Goal: Task Accomplishment & Management: Manage account settings

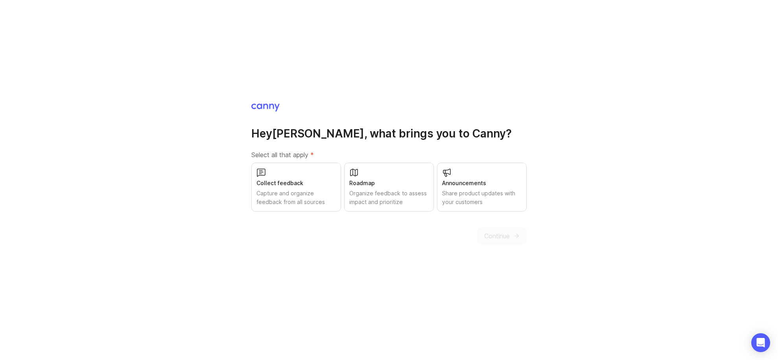
click at [325, 193] on div "Capture and organize feedback from all sources" at bounding box center [295, 197] width 79 height 17
click at [365, 185] on div "Roadmap" at bounding box center [388, 183] width 79 height 9
click at [485, 199] on div "Share product updates with your customers" at bounding box center [481, 197] width 79 height 17
click at [499, 236] on span "Continue" at bounding box center [497, 235] width 26 height 9
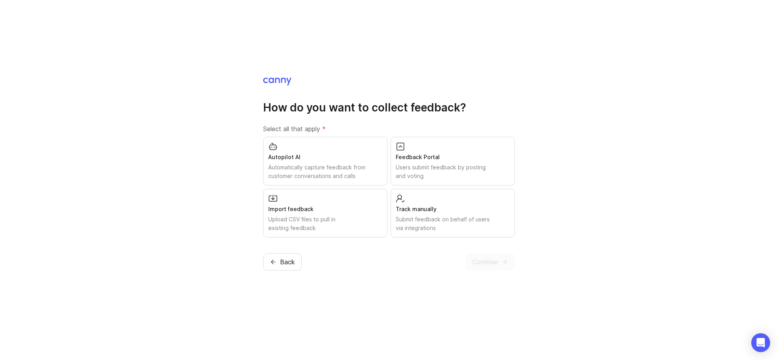
click at [347, 154] on div "Autopilot AI" at bounding box center [325, 157] width 114 height 9
click at [436, 154] on div "Feedback Portal" at bounding box center [453, 157] width 114 height 9
click at [421, 199] on div "Track manually Submit feedback on behalf of users via integrations" at bounding box center [453, 212] width 124 height 49
click at [355, 190] on div "Import feedback Upload CSV files to pull in existing feedback" at bounding box center [325, 212] width 124 height 49
click at [488, 259] on span "Continue" at bounding box center [485, 261] width 26 height 9
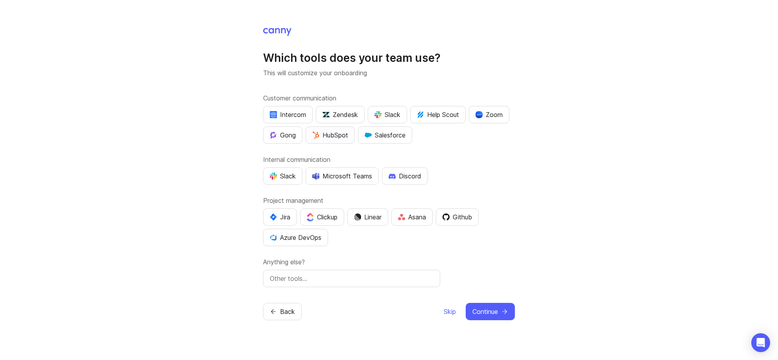
click at [341, 137] on div "HubSpot" at bounding box center [330, 134] width 36 height 9
click at [325, 176] on div "Microsoft Teams" at bounding box center [342, 175] width 60 height 9
click at [470, 216] on div "Github" at bounding box center [458, 216] width 30 height 9
click at [380, 284] on div at bounding box center [351, 277] width 177 height 17
click at [382, 278] on input "text" at bounding box center [352, 277] width 164 height 9
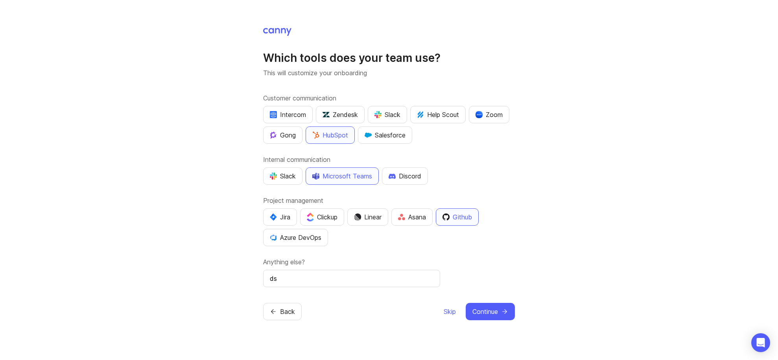
type input "d"
click at [496, 311] on span "Continue" at bounding box center [485, 310] width 26 height 9
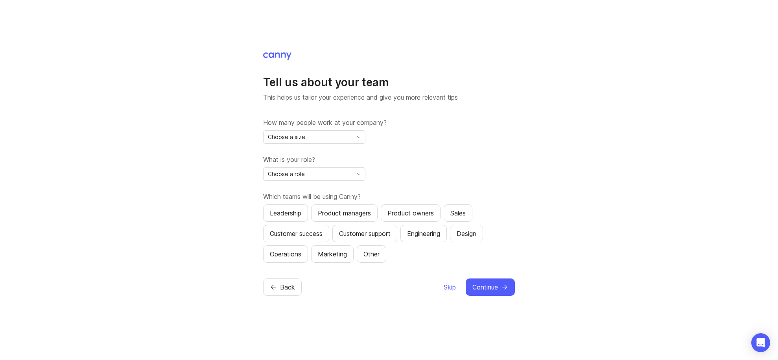
click at [337, 136] on div "Choose a size" at bounding box center [308, 137] width 89 height 13
click at [312, 205] on li "501-1,000" at bounding box center [314, 203] width 101 height 13
click at [326, 177] on div "Choose a role" at bounding box center [308, 174] width 89 height 13
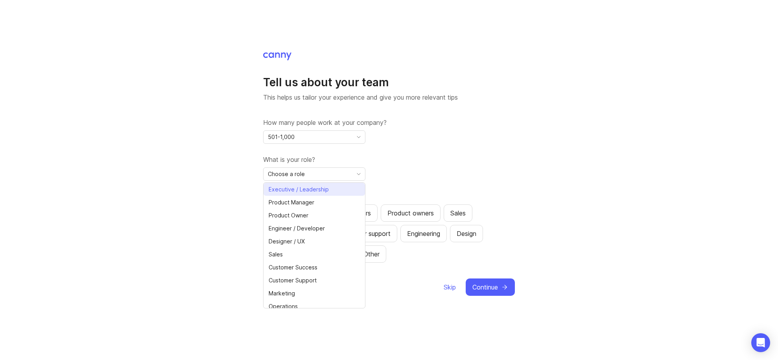
click at [330, 188] on span "Executive / Leadership" at bounding box center [300, 189] width 63 height 9
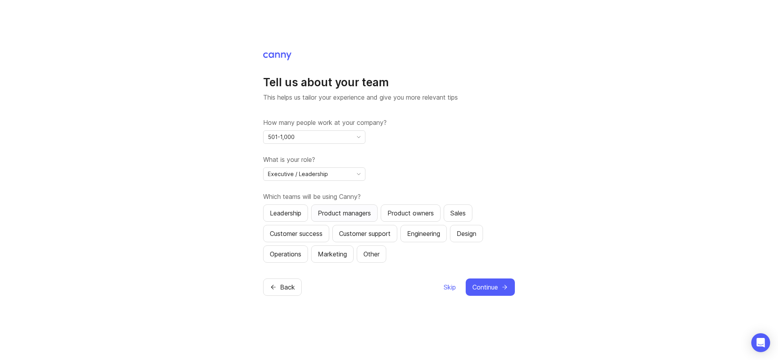
click at [334, 215] on div "Product managers" at bounding box center [344, 212] width 53 height 9
click at [409, 215] on div "Product owners" at bounding box center [410, 212] width 46 height 9
click at [426, 238] on div "Engineering" at bounding box center [423, 233] width 33 height 9
click at [452, 208] on button "Sales" at bounding box center [458, 212] width 29 height 17
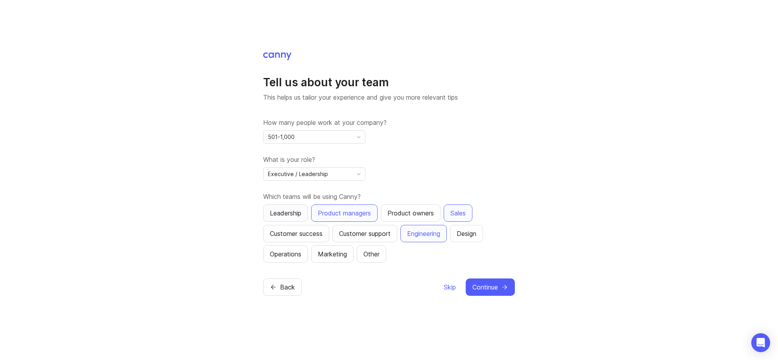
click at [299, 214] on div "Leadership" at bounding box center [285, 212] width 31 height 9
click at [369, 233] on div "Customer support" at bounding box center [365, 233] width 52 height 9
click at [500, 289] on button "Continue" at bounding box center [490, 286] width 49 height 17
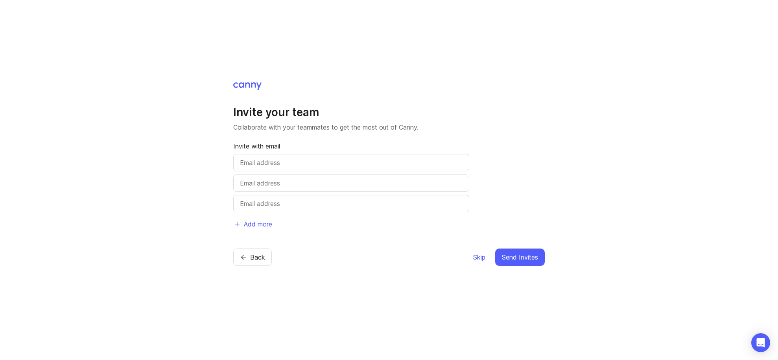
click at [481, 262] on button "Skip" at bounding box center [479, 256] width 13 height 17
click at [481, 262] on div "Skip Send Invites" at bounding box center [504, 256] width 82 height 17
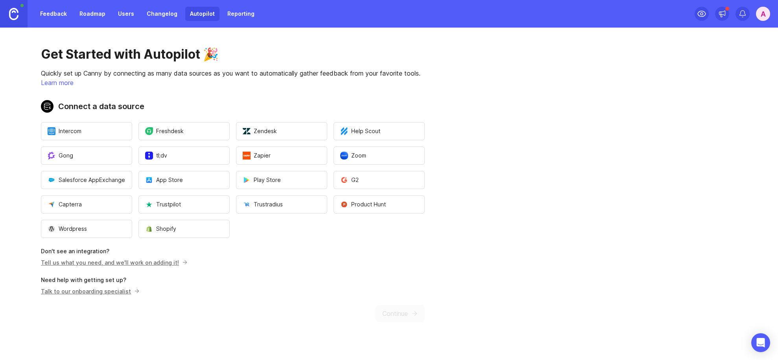
click at [404, 276] on p "Need help with getting set up?" at bounding box center [233, 280] width 384 height 8
click at [148, 88] on div "Get Started with Autopilot 🎉 Quickly set up Canny by connecting as many data so…" at bounding box center [233, 184] width 466 height 313
drag, startPoint x: 287, startPoint y: 249, endPoint x: 288, endPoint y: 245, distance: 4.1
click at [288, 249] on p "Don't see an integration?" at bounding box center [233, 251] width 384 height 8
drag, startPoint x: 423, startPoint y: 301, endPoint x: 424, endPoint y: 297, distance: 4.5
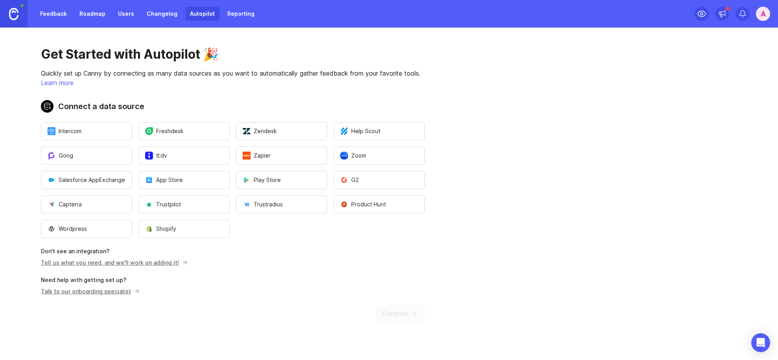
click at [423, 301] on div "Get Started with Autopilot 🎉 Quickly set up Canny by connecting as many data so…" at bounding box center [233, 184] width 466 height 313
click at [122, 17] on link "Users" at bounding box center [126, 14] width 26 height 14
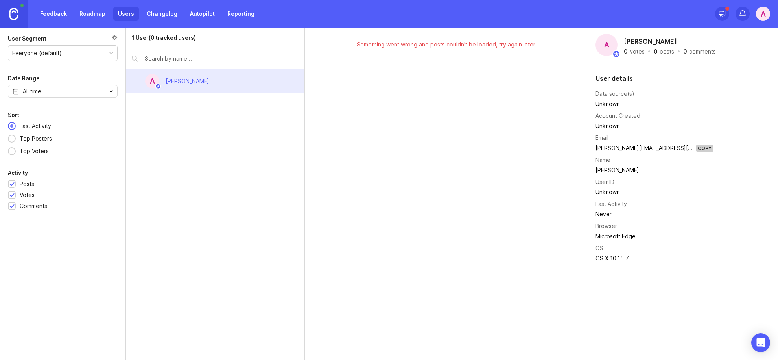
click at [42, 13] on link "Feedback" at bounding box center [53, 14] width 36 height 14
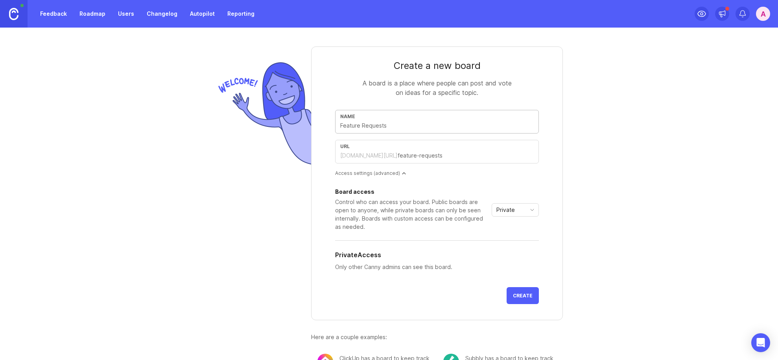
type input "F"
type input "f"
type input "Fe"
type input "fe"
type input "Fea"
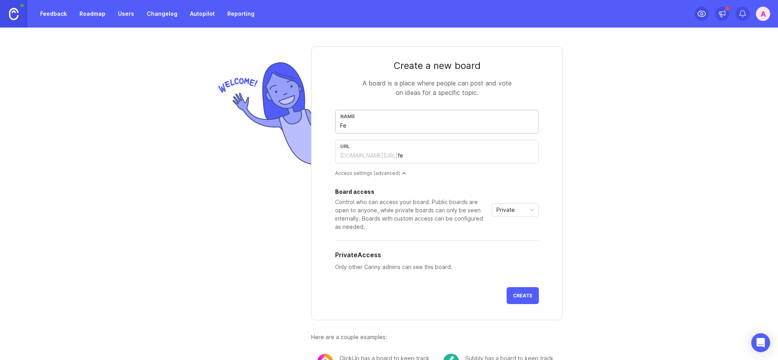
type input "fea"
type input "Feat"
type input "feat"
type input "Featu"
type input "featu"
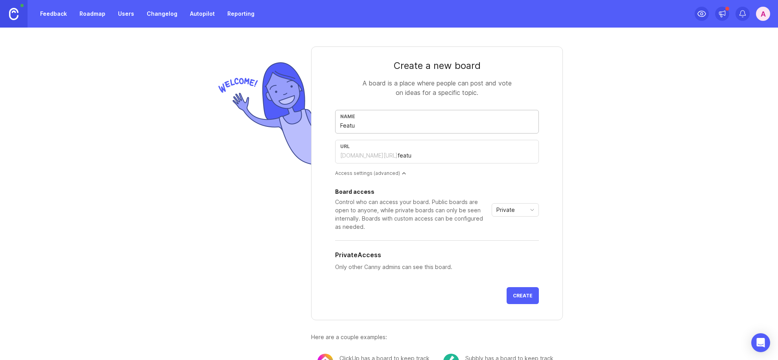
type input "Featur"
type input "featur"
type input "Feature"
type input "feature"
type input "Feature R"
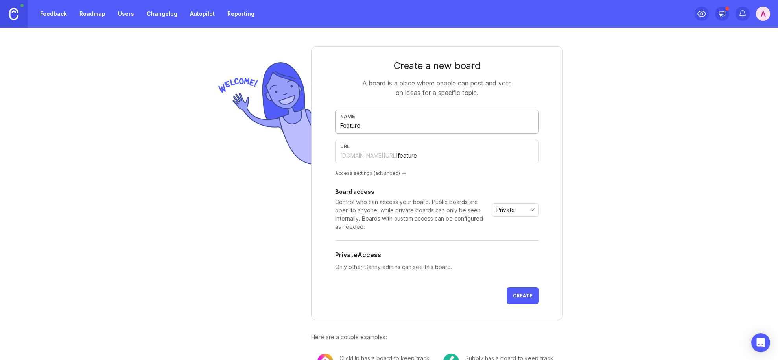
type input "feature-r"
type input "Feature Rq"
type input "feature-rq"
type input "Feature Rqu"
type input "feature-rqu"
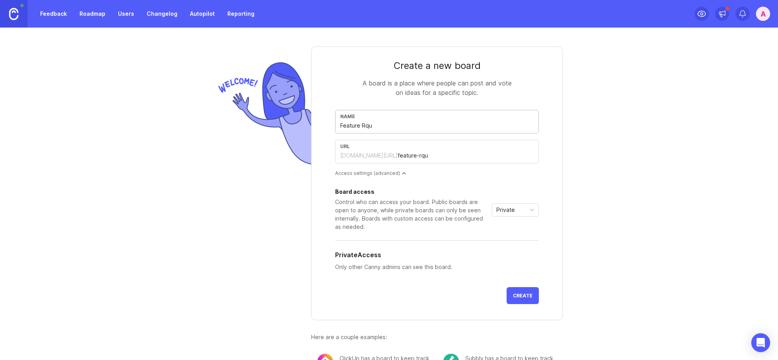
type input "Feature Rque"
type input "feature-rque"
type input "Feature Rqu"
type input "feature-rqu"
type input "Feature Rq"
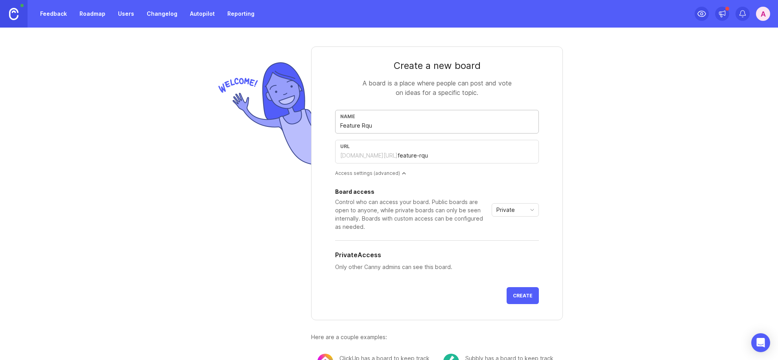
type input "feature-rq"
type input "Feature R"
type input "feature-r"
type input "Feature Re"
type input "feature-re"
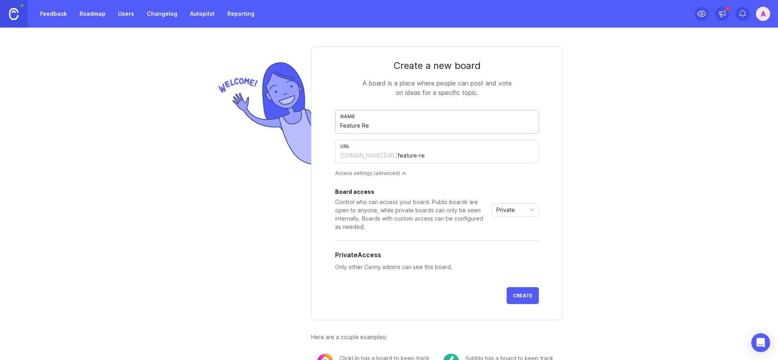
type input "Feature Reu"
type input "feature-reu"
type input "Feature Re"
type input "feature-re"
type input "Feature Req"
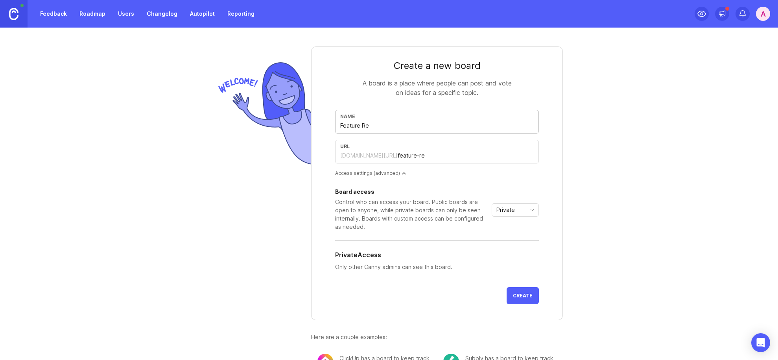
type input "feature-req"
type input "Feature Requ"
type input "feature-requ"
type input "Feature Reque"
type input "feature-reque"
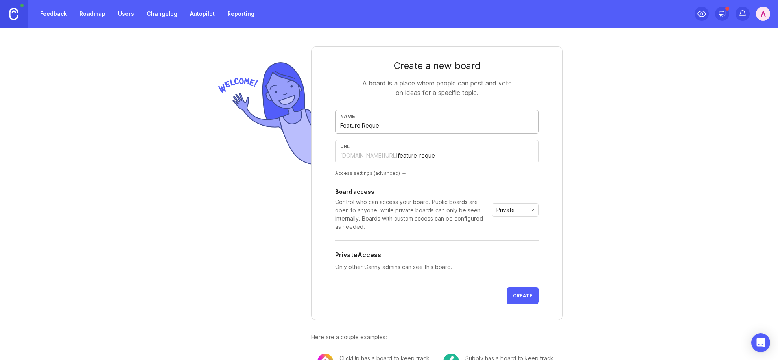
type input "Feature Reques"
type input "feature-reques"
type input "Feature Request"
type input "feature-request"
type input "Feature Requests"
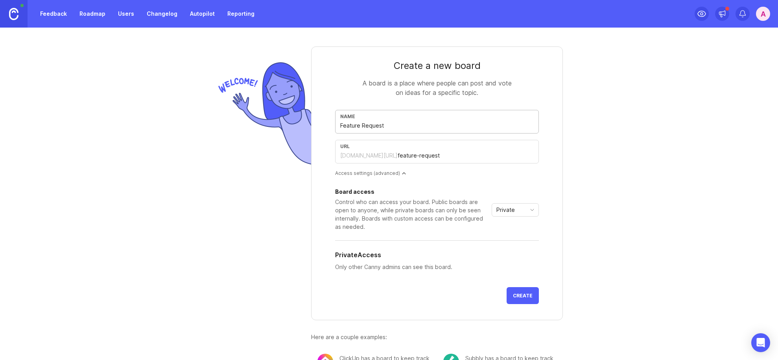
type input "feature-requests"
type input "Feature Requests"
click at [530, 213] on span "toggle menu" at bounding box center [532, 209] width 13 height 9
click at [513, 253] on span "Custom" at bounding box center [504, 251] width 20 height 9
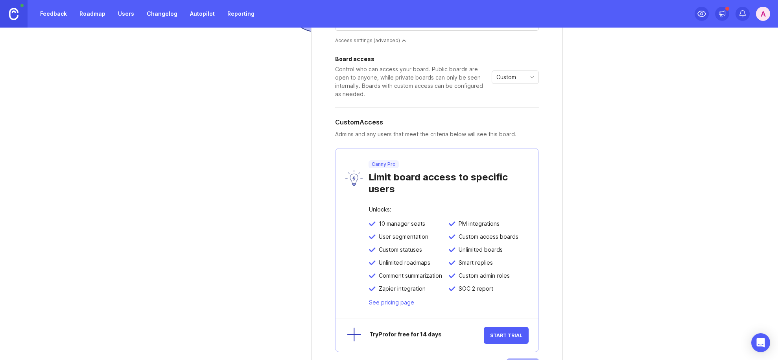
scroll to position [99, 0]
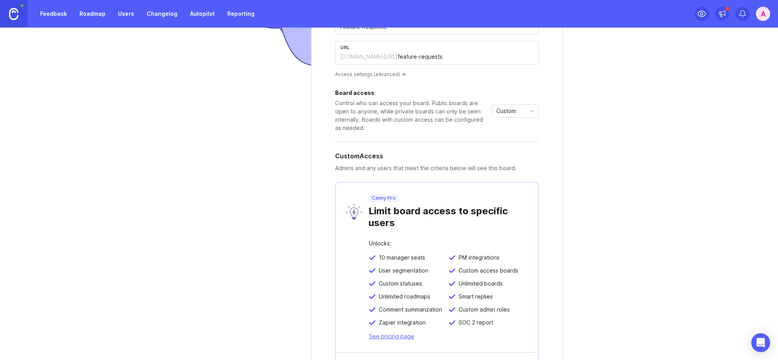
click at [505, 104] on div "Custom" at bounding box center [515, 110] width 47 height 13
click at [504, 124] on span "Private" at bounding box center [503, 126] width 18 height 9
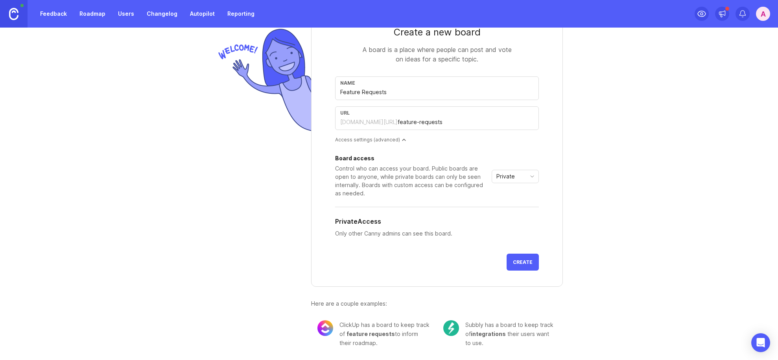
scroll to position [33, 0]
click at [519, 260] on span "Create" at bounding box center [523, 262] width 20 height 6
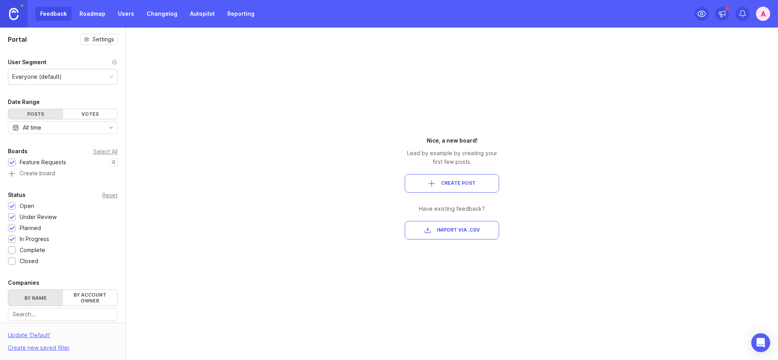
click at [246, 166] on div "Portal Settings User Segment Everyone (default) Date Range Posts Votes All time…" at bounding box center [389, 194] width 778 height 332
click at [90, 79] on div "Everyone (default)" at bounding box center [62, 76] width 109 height 15
click at [97, 14] on link "Roadmap" at bounding box center [92, 14] width 35 height 14
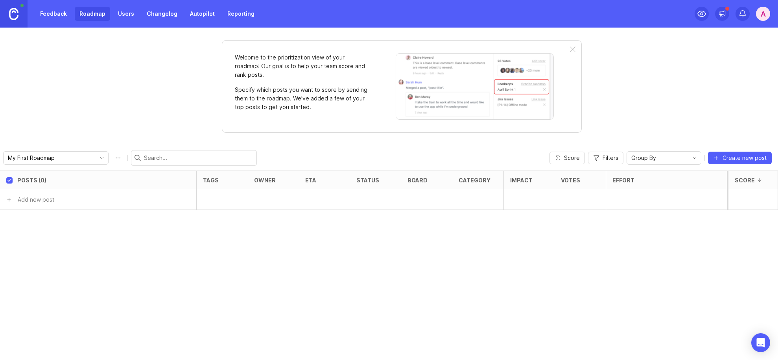
click at [130, 15] on link "Users" at bounding box center [126, 14] width 26 height 14
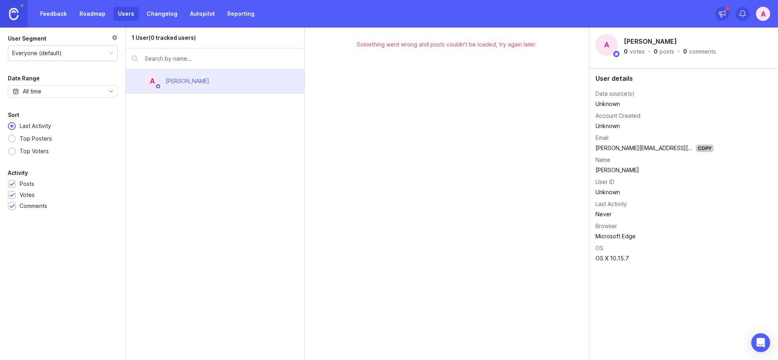
click at [155, 13] on link "Changelog" at bounding box center [162, 14] width 40 height 14
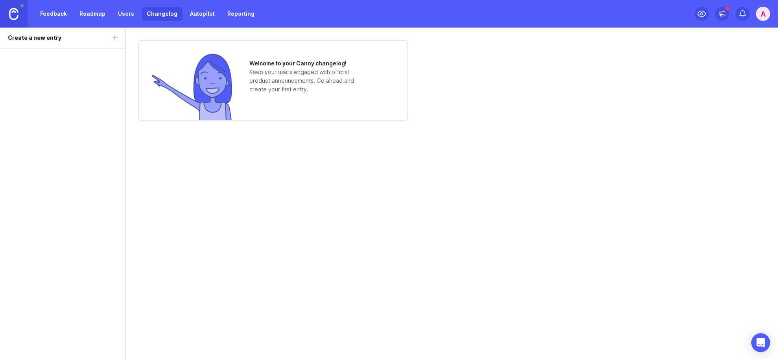
click at [185, 9] on link "Autopilot" at bounding box center [202, 14] width 34 height 14
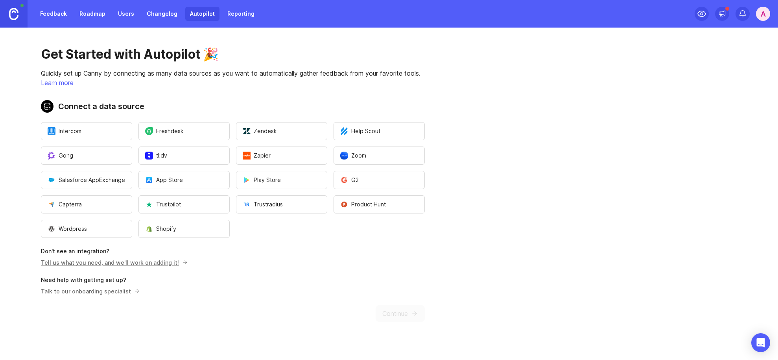
click at [244, 16] on link "Reporting" at bounding box center [241, 14] width 37 height 14
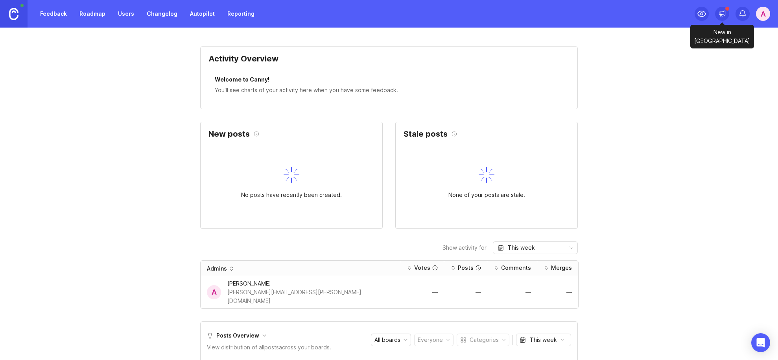
click at [721, 13] on icon at bounding box center [721, 13] width 0 height 3
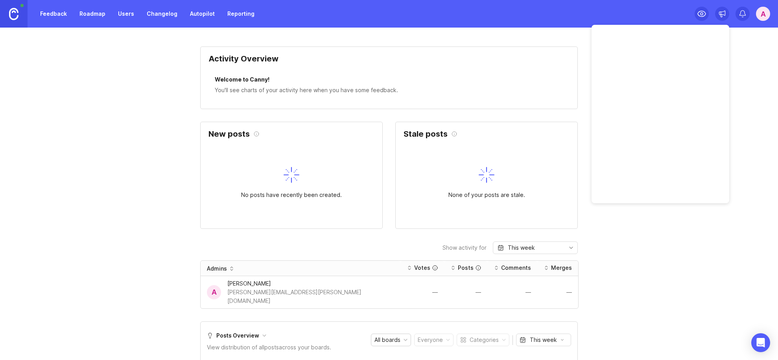
click at [579, 20] on div "Feedback Roadmap Users Changelog Autopilot Reporting A" at bounding box center [389, 14] width 778 height 28
click at [148, 10] on link "Changelog" at bounding box center [162, 14] width 40 height 14
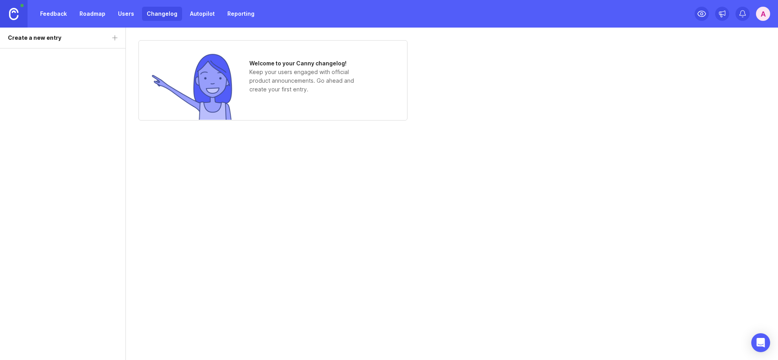
click at [119, 13] on link "Users" at bounding box center [126, 14] width 26 height 14
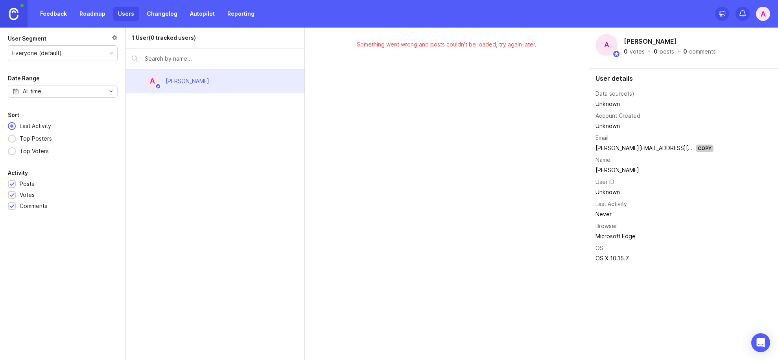
click at [203, 12] on link "Autopilot" at bounding box center [202, 14] width 34 height 14
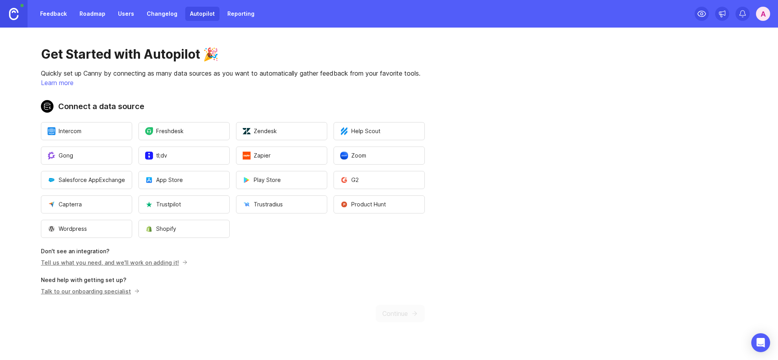
click at [153, 263] on link "Tell us what you need, and we'll work on adding it!" at bounding box center [113, 262] width 144 height 7
click at [87, 11] on link "Roadmap" at bounding box center [92, 14] width 35 height 14
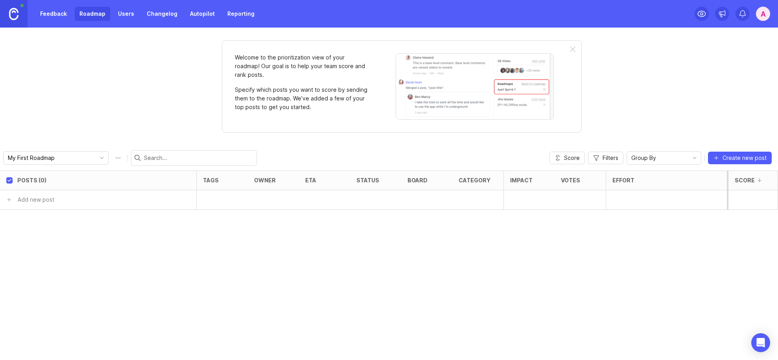
click at [57, 17] on link "Feedback" at bounding box center [53, 14] width 36 height 14
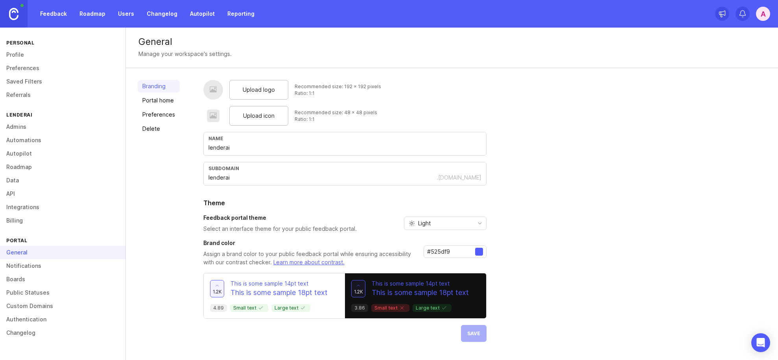
click at [31, 128] on link "Admins" at bounding box center [62, 126] width 125 height 13
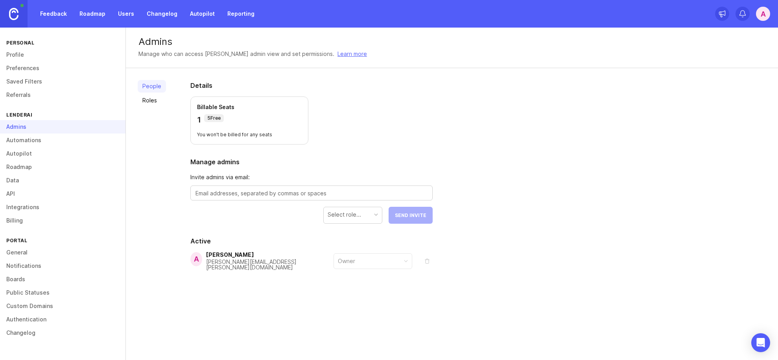
click at [30, 137] on link "Automations" at bounding box center [62, 139] width 125 height 13
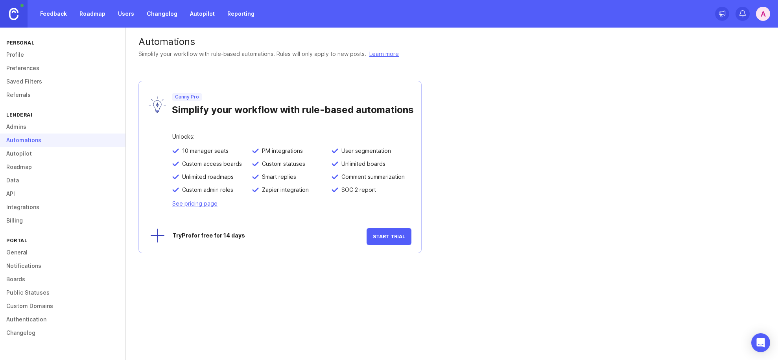
click at [17, 250] on link "General" at bounding box center [62, 251] width 125 height 13
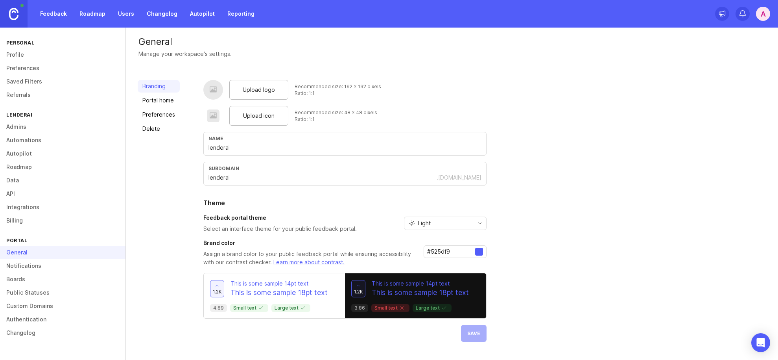
click at [18, 207] on link "Integrations" at bounding box center [62, 206] width 125 height 13
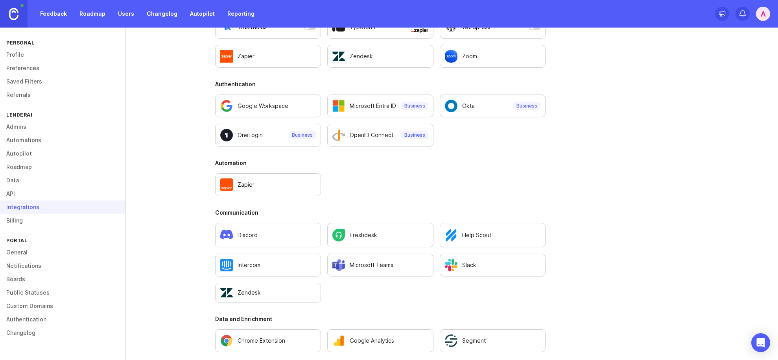
scroll to position [475, 0]
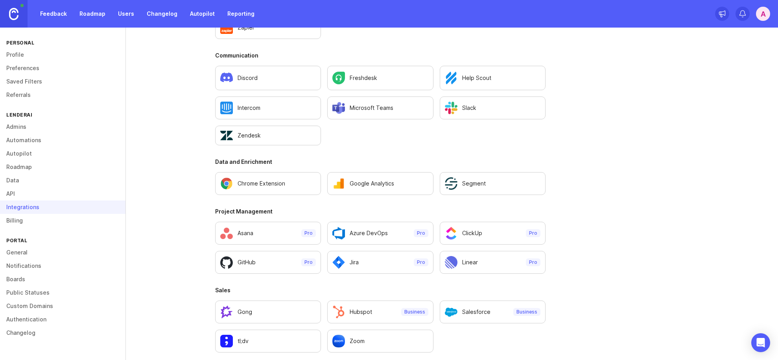
click at [44, 157] on link "Autopilot" at bounding box center [62, 153] width 125 height 13
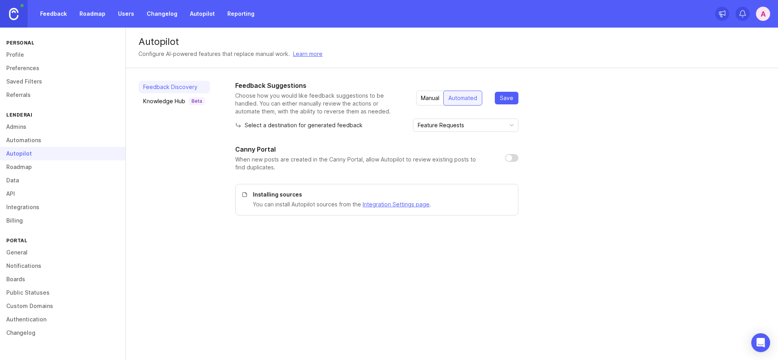
click at [186, 99] on div "Knowledge Hub Beta" at bounding box center [174, 101] width 62 height 8
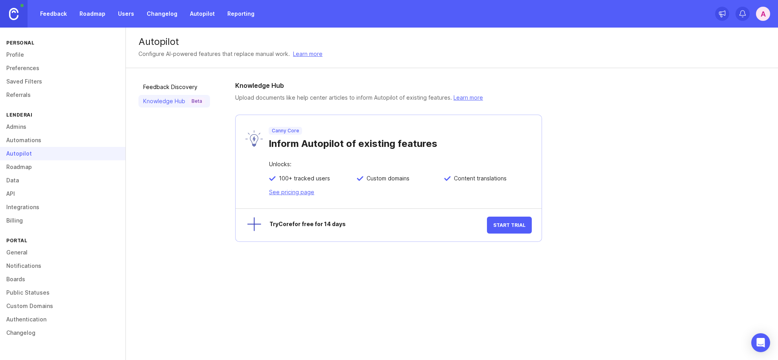
click at [19, 53] on link "Profile" at bounding box center [62, 54] width 125 height 13
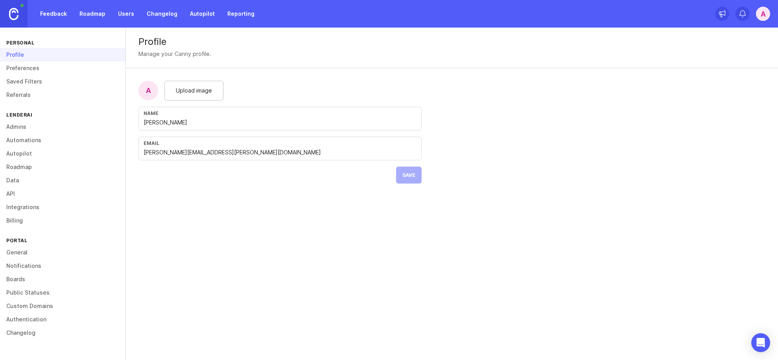
click at [20, 124] on link "Admins" at bounding box center [62, 126] width 125 height 13
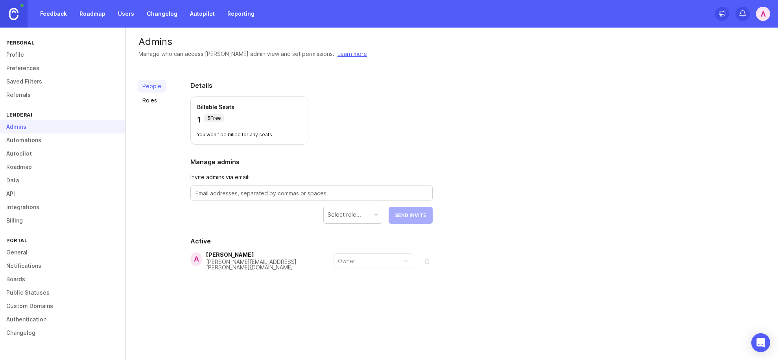
click at [23, 166] on link "Roadmap" at bounding box center [62, 166] width 125 height 13
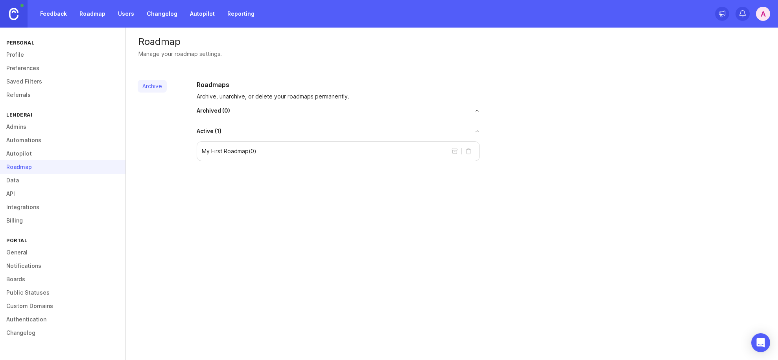
click at [13, 200] on link "Integrations" at bounding box center [62, 206] width 125 height 13
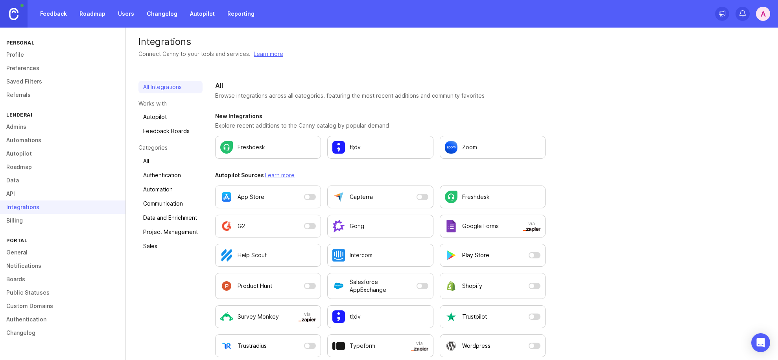
click at [18, 254] on link "General" at bounding box center [62, 251] width 125 height 13
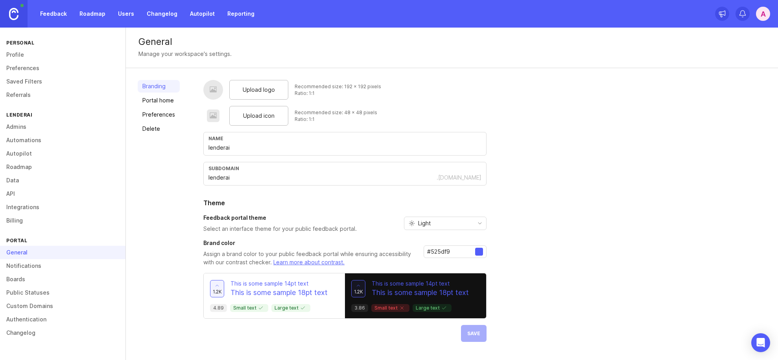
click at [15, 284] on link "Boards" at bounding box center [62, 278] width 125 height 13
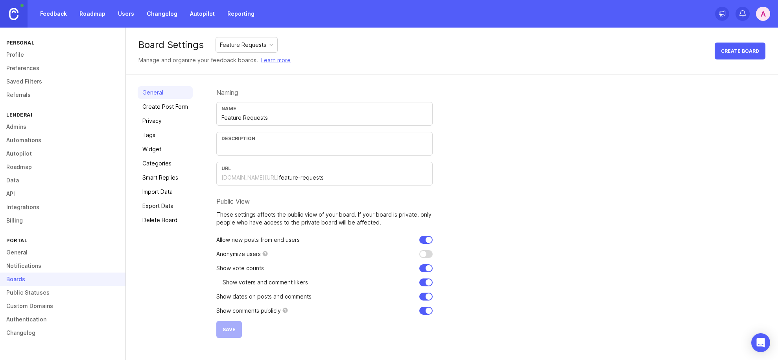
click at [23, 299] on link "Custom Domains" at bounding box center [62, 305] width 125 height 13
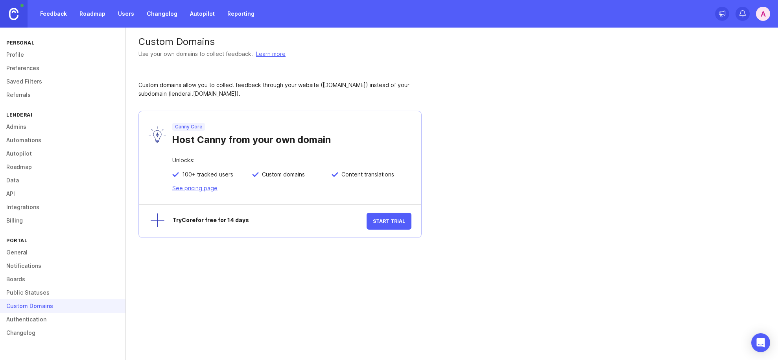
click at [391, 221] on span "Start Trial" at bounding box center [389, 221] width 32 height 6
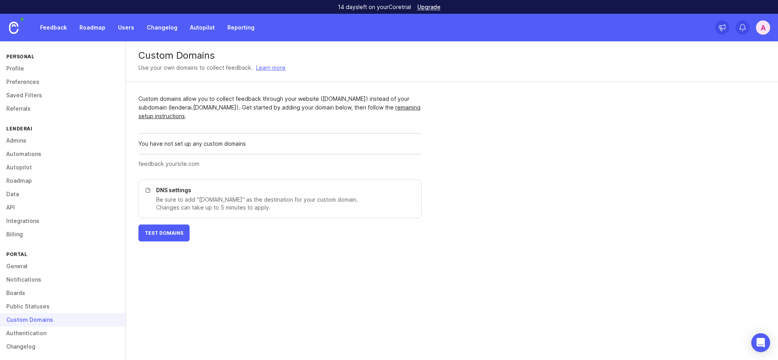
click at [46, 212] on link "API" at bounding box center [62, 207] width 125 height 13
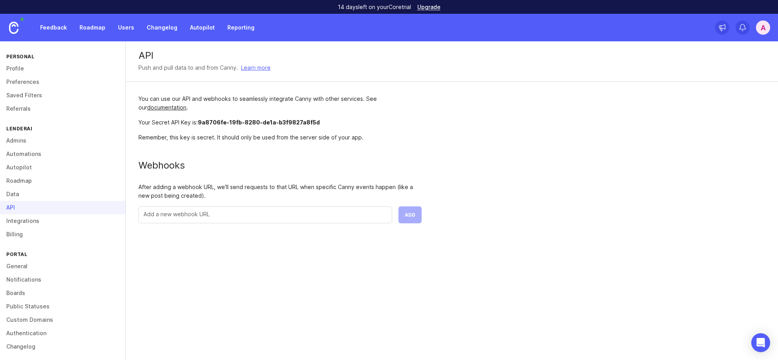
click at [30, 143] on link "Admins" at bounding box center [62, 140] width 125 height 13
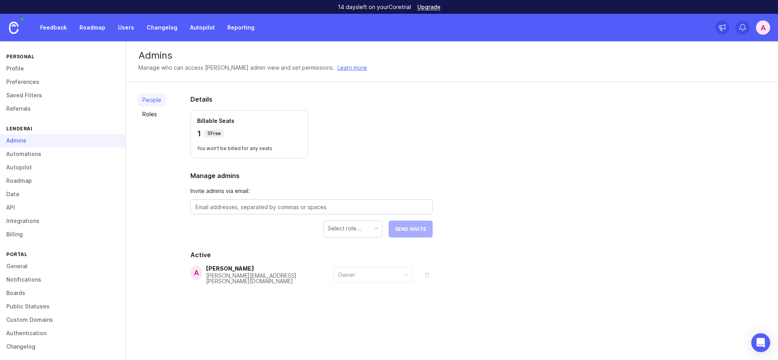
click at [36, 221] on link "Integrations" at bounding box center [62, 220] width 125 height 13
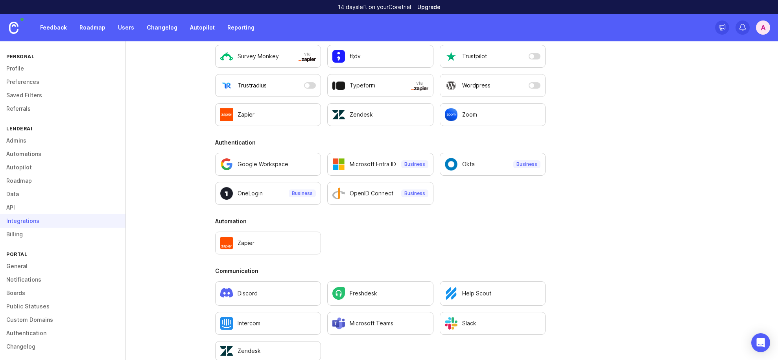
scroll to position [494, 0]
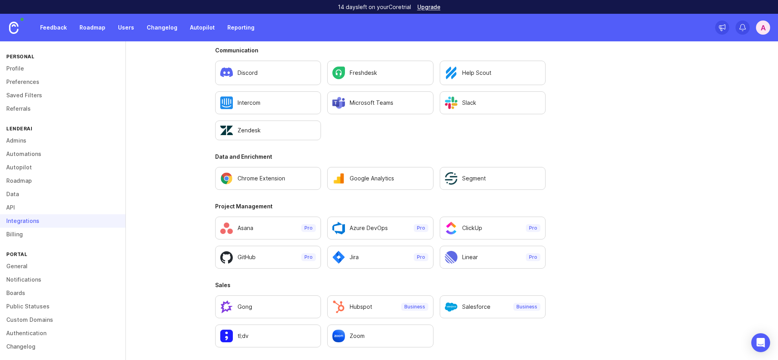
click at [423, 227] on p "Pro" at bounding box center [421, 228] width 8 height 6
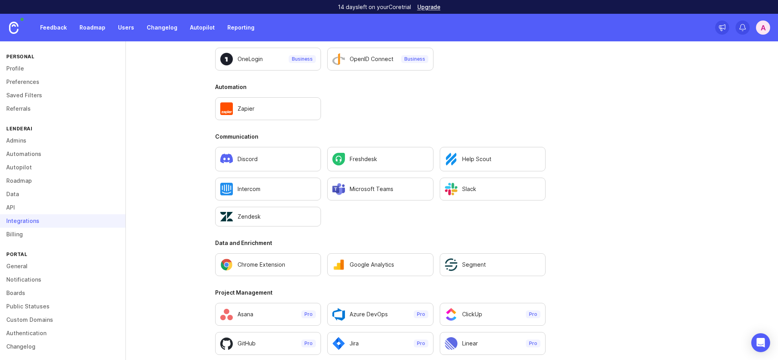
scroll to position [494, 0]
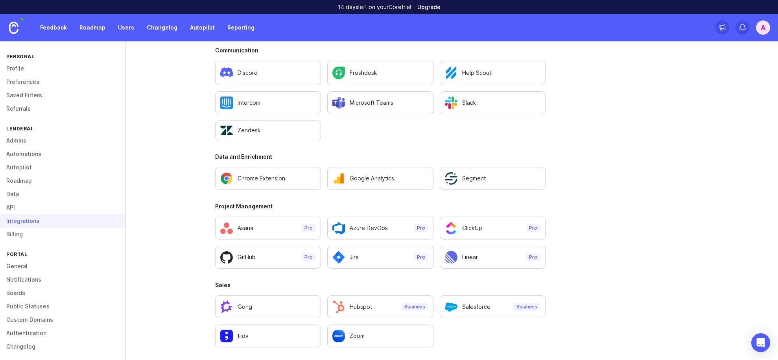
click at [19, 140] on link "Admins" at bounding box center [62, 140] width 125 height 13
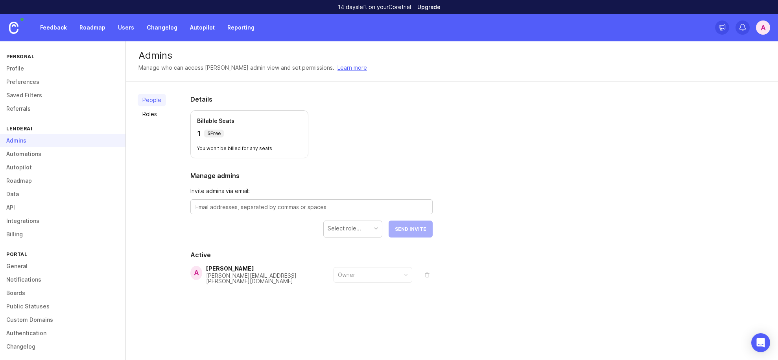
click at [22, 166] on link "Autopilot" at bounding box center [62, 166] width 125 height 13
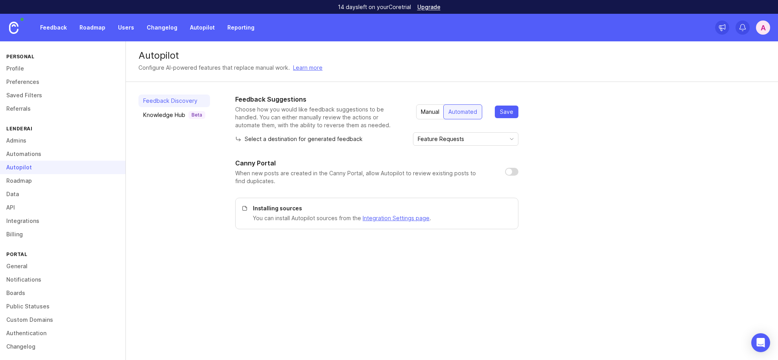
click at [20, 181] on link "Roadmap" at bounding box center [62, 180] width 125 height 13
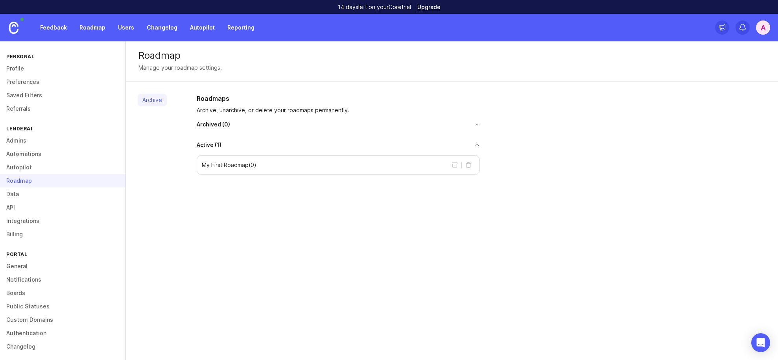
click at [28, 193] on link "Data" at bounding box center [62, 193] width 125 height 13
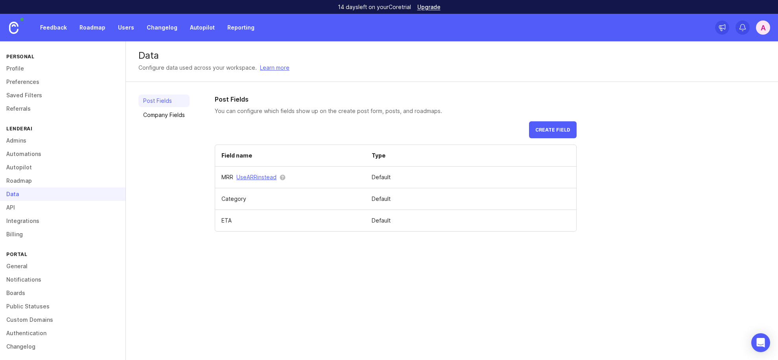
click at [17, 205] on link "API" at bounding box center [62, 207] width 125 height 13
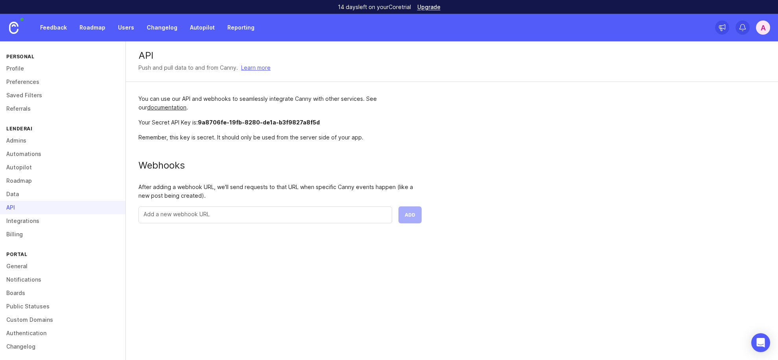
click at [429, 8] on link "Upgrade" at bounding box center [428, 7] width 23 height 6
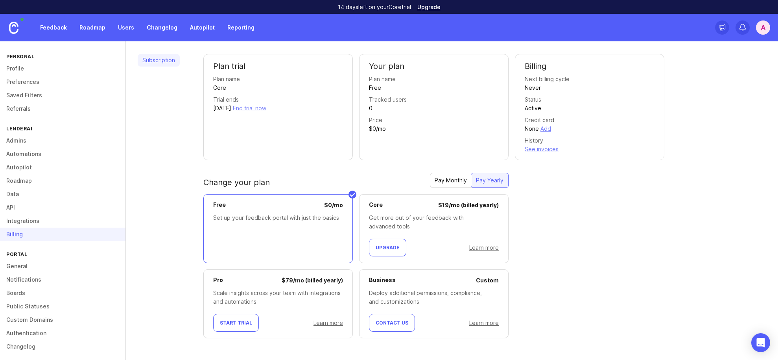
scroll to position [42, 0]
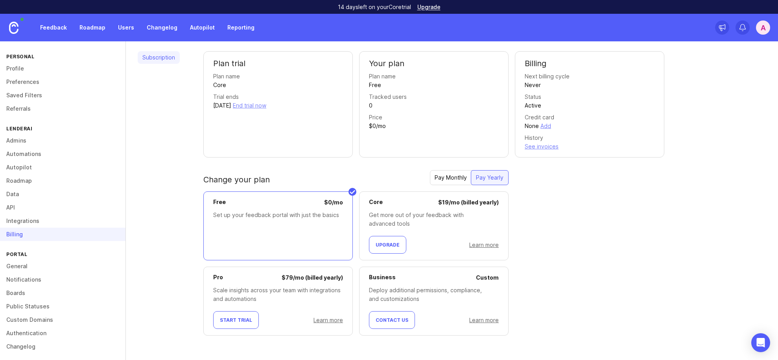
click at [249, 311] on button "Start Trial" at bounding box center [236, 320] width 46 height 18
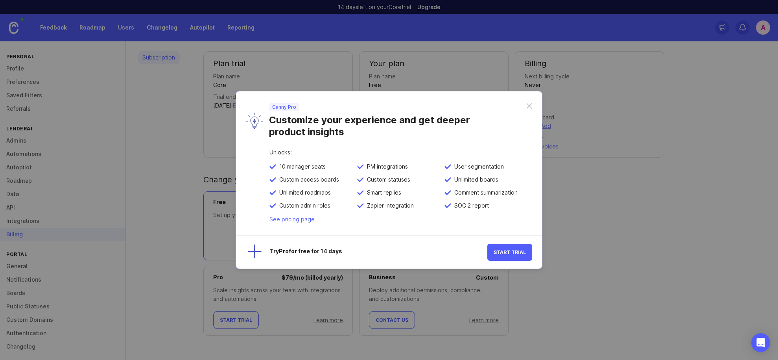
click at [509, 251] on span "Start Trial" at bounding box center [510, 252] width 32 height 6
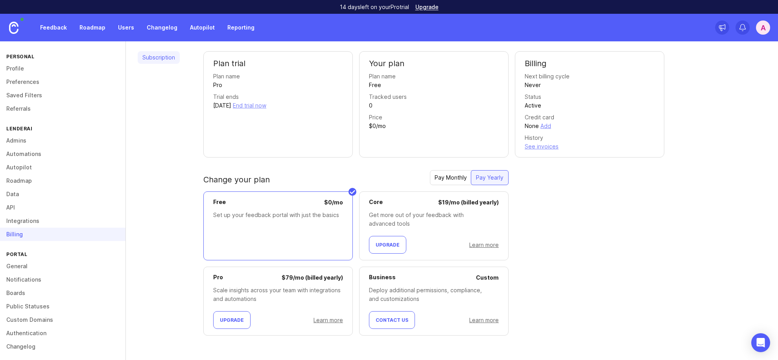
click at [59, 220] on link "Integrations" at bounding box center [62, 220] width 125 height 13
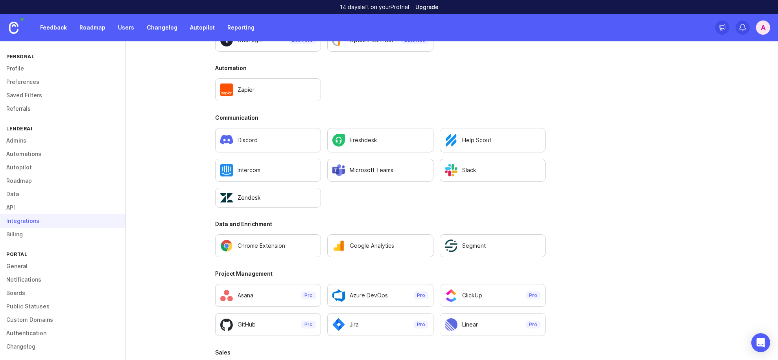
scroll to position [494, 0]
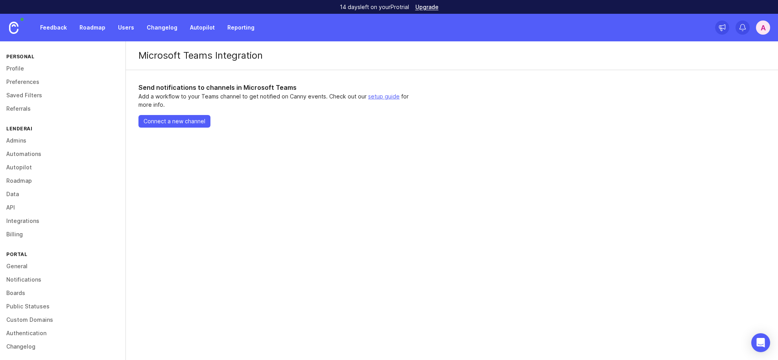
click at [52, 224] on link "Integrations" at bounding box center [62, 220] width 125 height 13
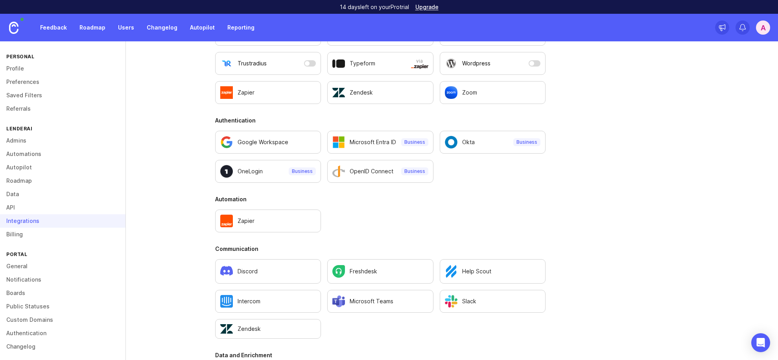
scroll to position [494, 0]
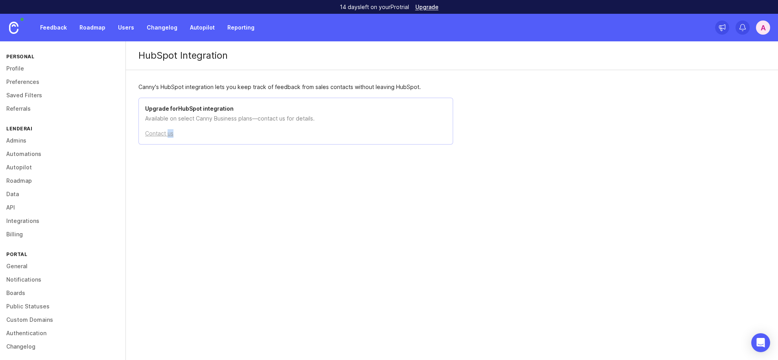
drag, startPoint x: 168, startPoint y: 137, endPoint x: 202, endPoint y: 141, distance: 34.9
click at [201, 141] on div "Upgrade for HubSpot integration Available on select Canny Business plans—contac…" at bounding box center [295, 121] width 315 height 47
drag, startPoint x: 202, startPoint y: 141, endPoint x: 213, endPoint y: 156, distance: 18.3
click at [26, 222] on link "Integrations" at bounding box center [62, 220] width 125 height 13
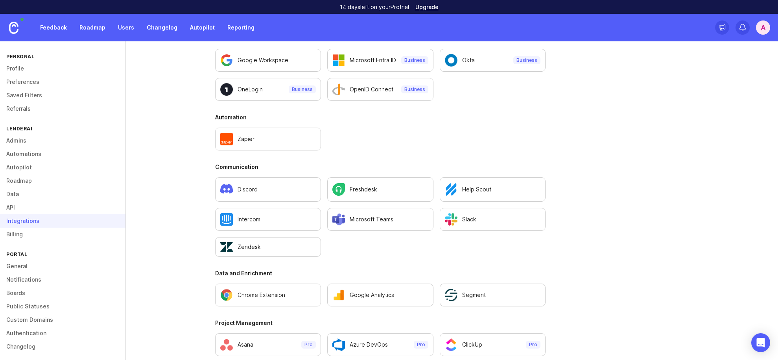
scroll to position [494, 0]
